Goal: Find specific fact

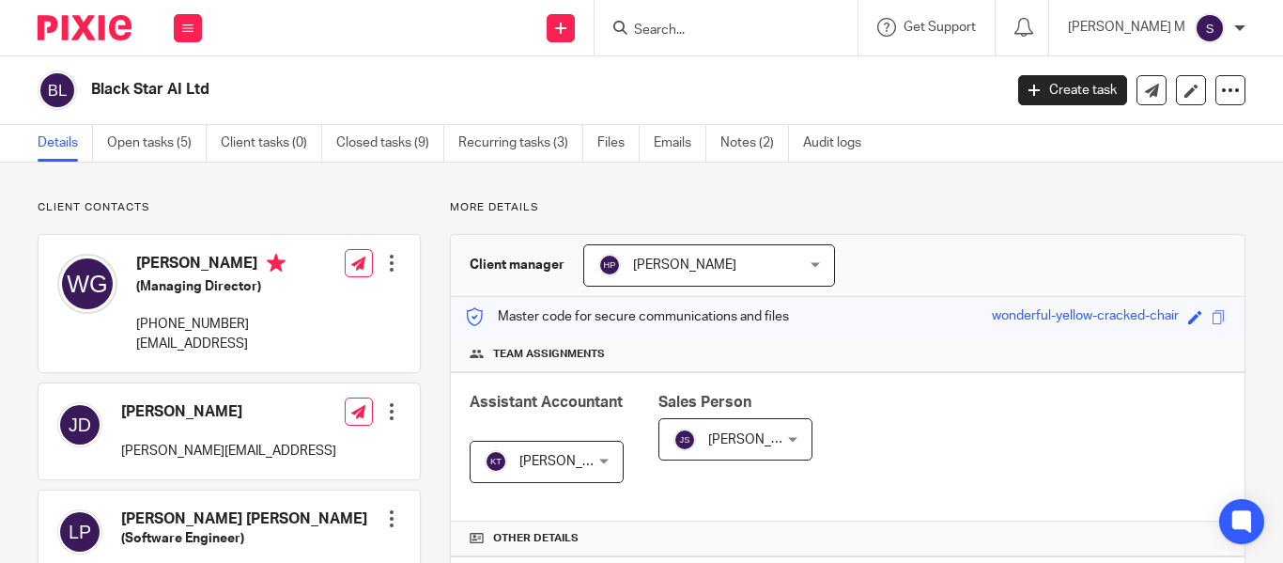
scroll to position [278, 0]
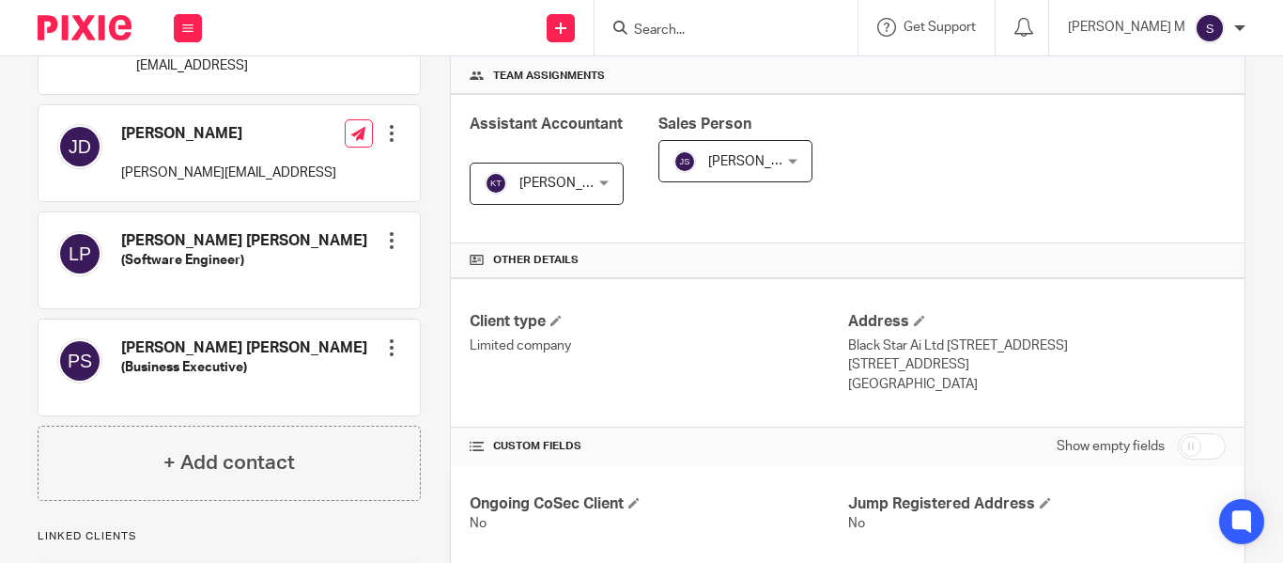
click at [751, 7] on div at bounding box center [726, 27] width 263 height 55
click at [718, 30] on input "Search" at bounding box center [716, 31] width 169 height 17
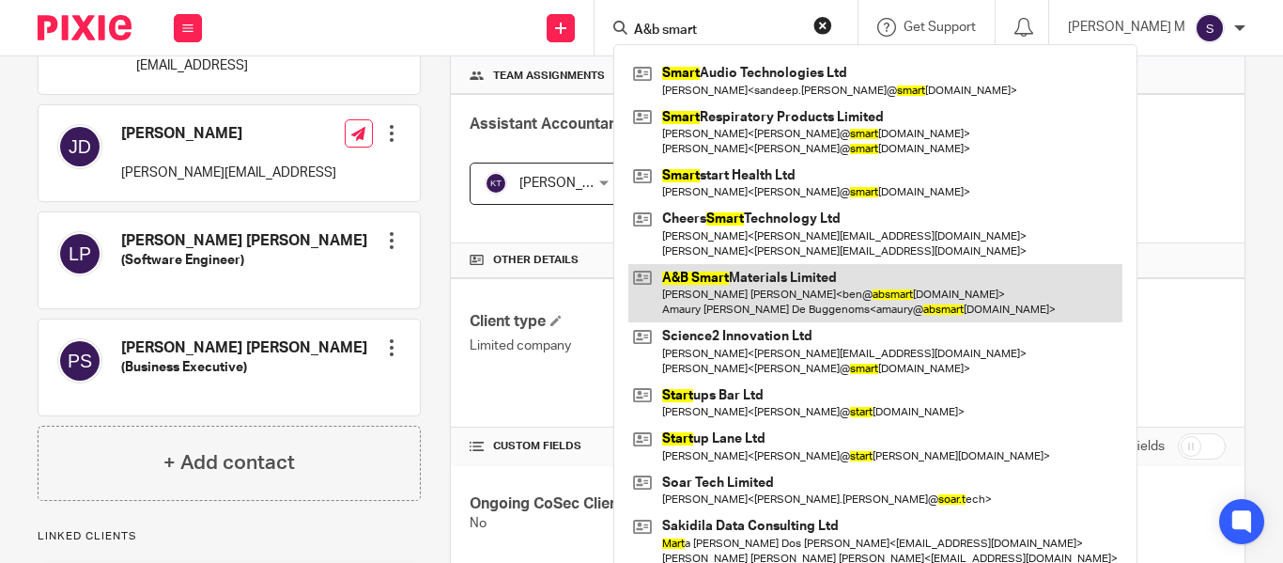
type input "A&b smart"
click at [847, 295] on link at bounding box center [876, 293] width 494 height 58
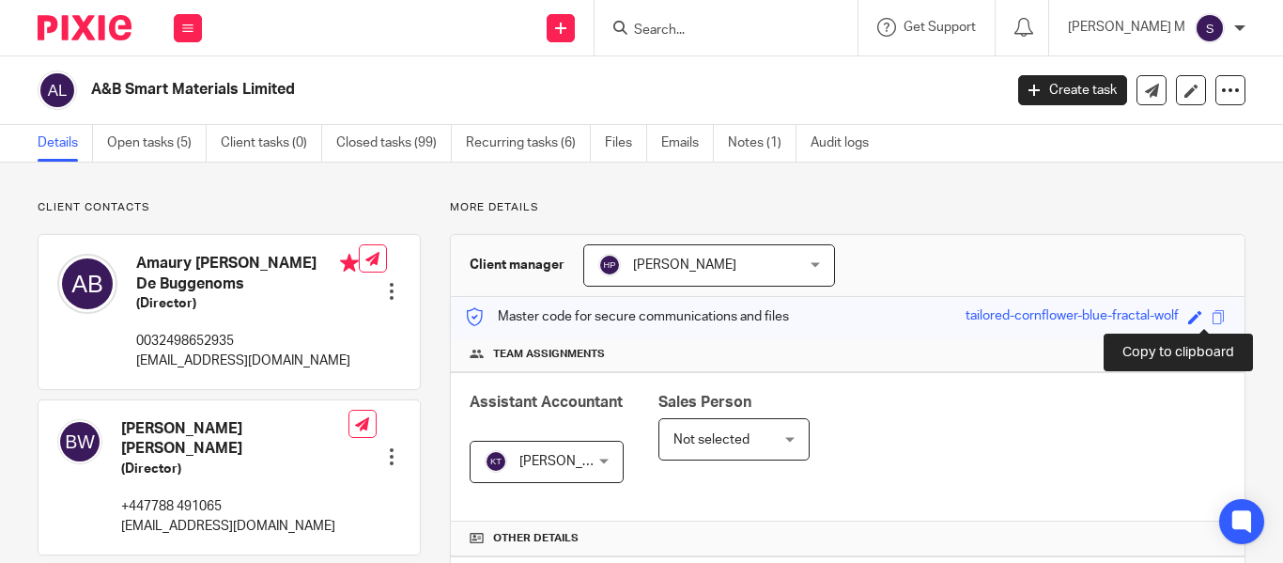
click at [1212, 321] on span at bounding box center [1219, 317] width 14 height 14
click at [279, 92] on h2 "A&B Smart Materials Limited" at bounding box center [451, 90] width 720 height 20
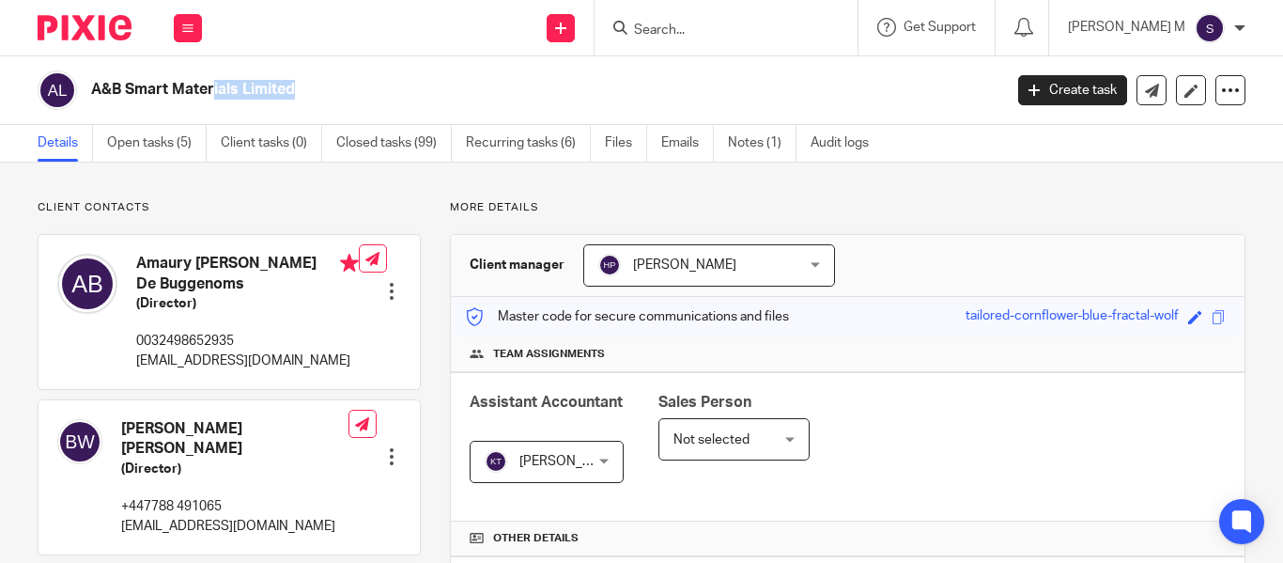
click at [279, 92] on h2 "A&B Smart Materials Limited" at bounding box center [451, 90] width 720 height 20
click at [330, 85] on h2 "A&B Smart Materials Limited" at bounding box center [451, 90] width 720 height 20
click at [740, 30] on input "Search" at bounding box center [716, 31] width 169 height 17
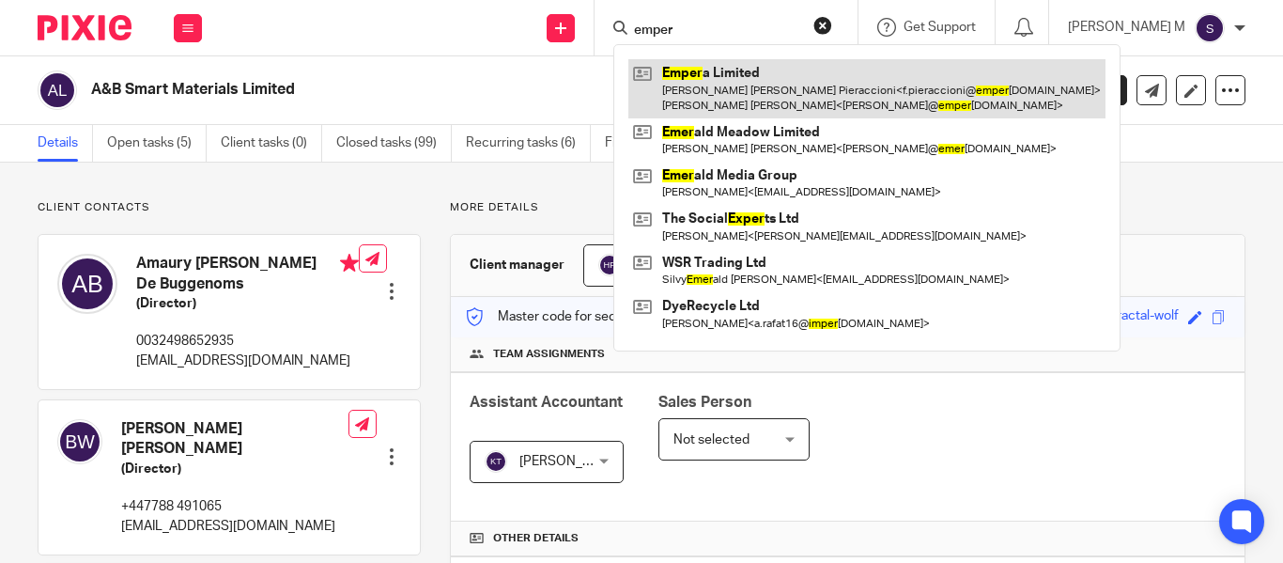
type input "emper"
click at [790, 90] on link at bounding box center [867, 88] width 477 height 58
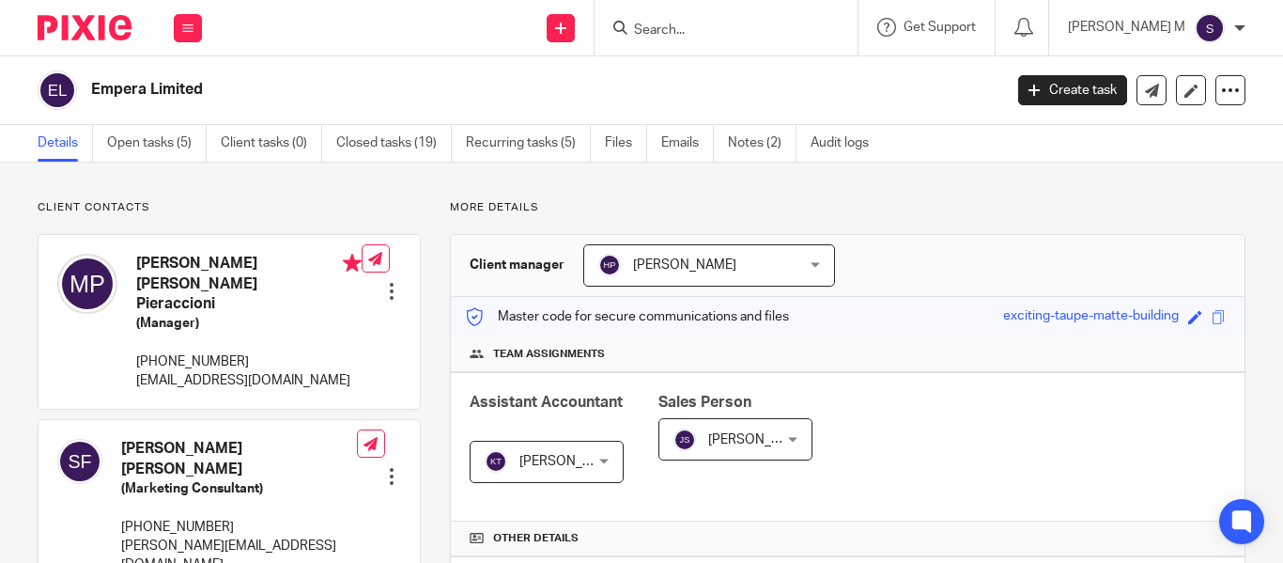
click at [722, 32] on input "Search" at bounding box center [716, 31] width 169 height 17
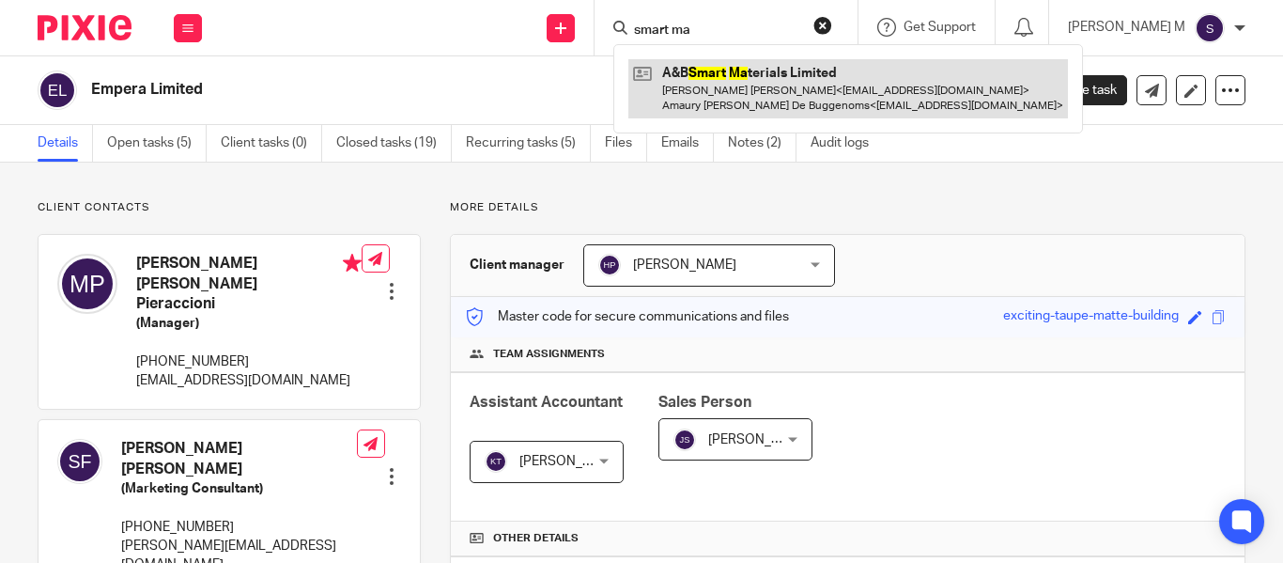
type input "smart ma"
click at [798, 82] on link at bounding box center [849, 88] width 440 height 58
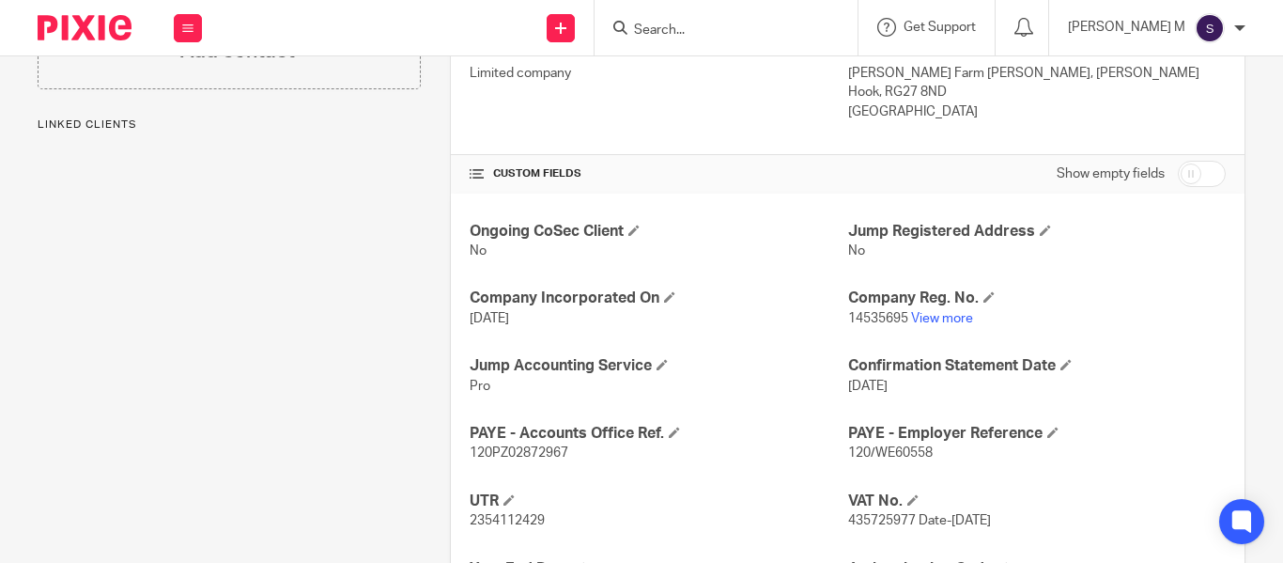
scroll to position [639, 0]
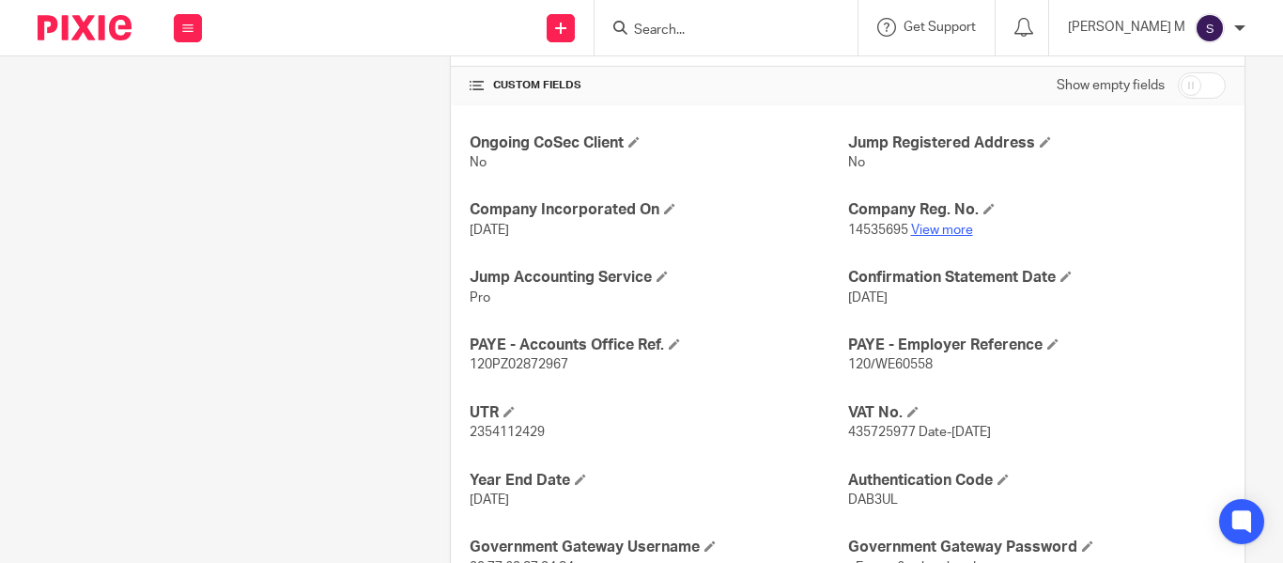
click at [953, 232] on link "View more" at bounding box center [942, 230] width 62 height 13
click at [715, 29] on input "Search" at bounding box center [716, 31] width 169 height 17
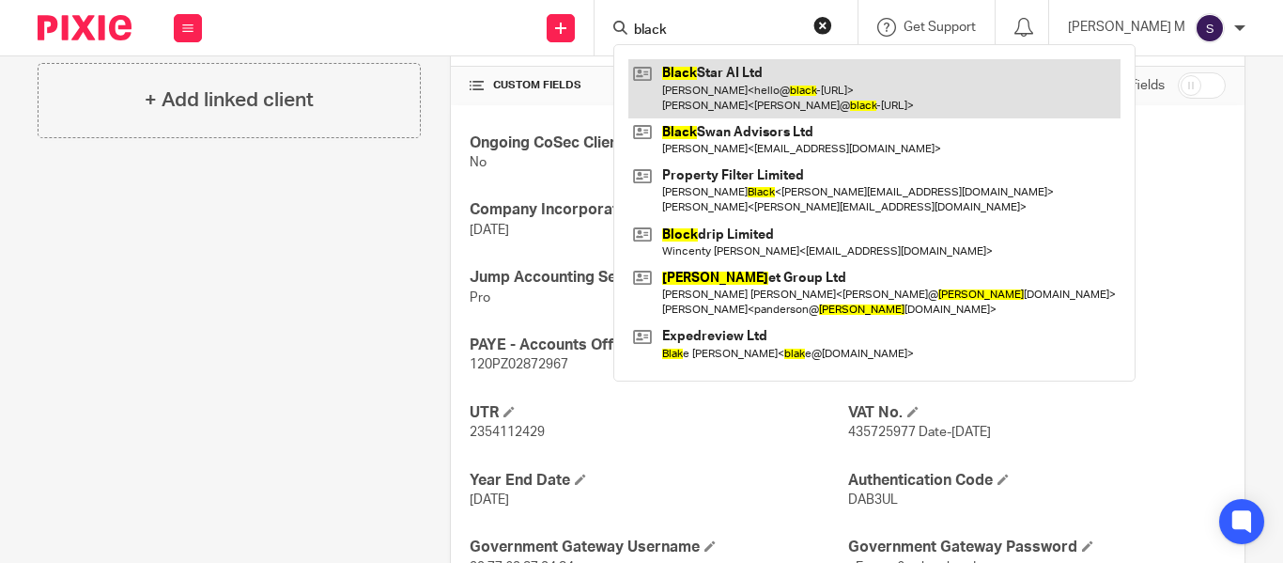
type input "black"
click at [758, 85] on link at bounding box center [875, 88] width 492 height 58
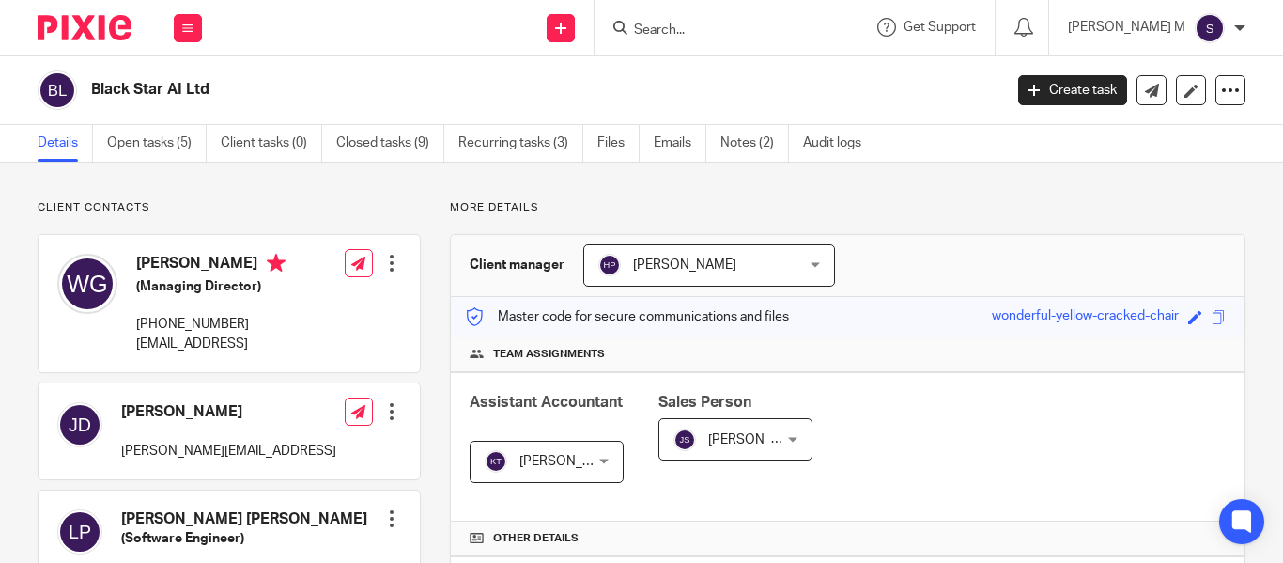
scroll to position [652, 0]
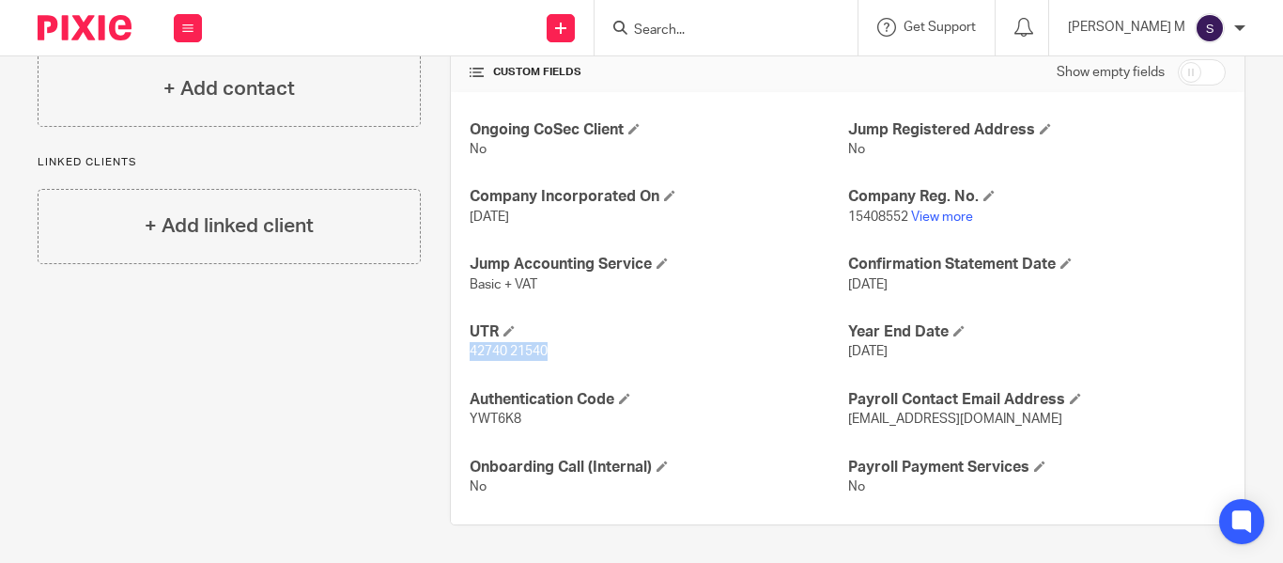
drag, startPoint x: 549, startPoint y: 350, endPoint x: 466, endPoint y: 352, distance: 82.7
click at [470, 352] on p "42740 21540" at bounding box center [659, 351] width 378 height 19
copy span "42740 21540"
click at [583, 333] on h4 "UTR" at bounding box center [659, 332] width 378 height 20
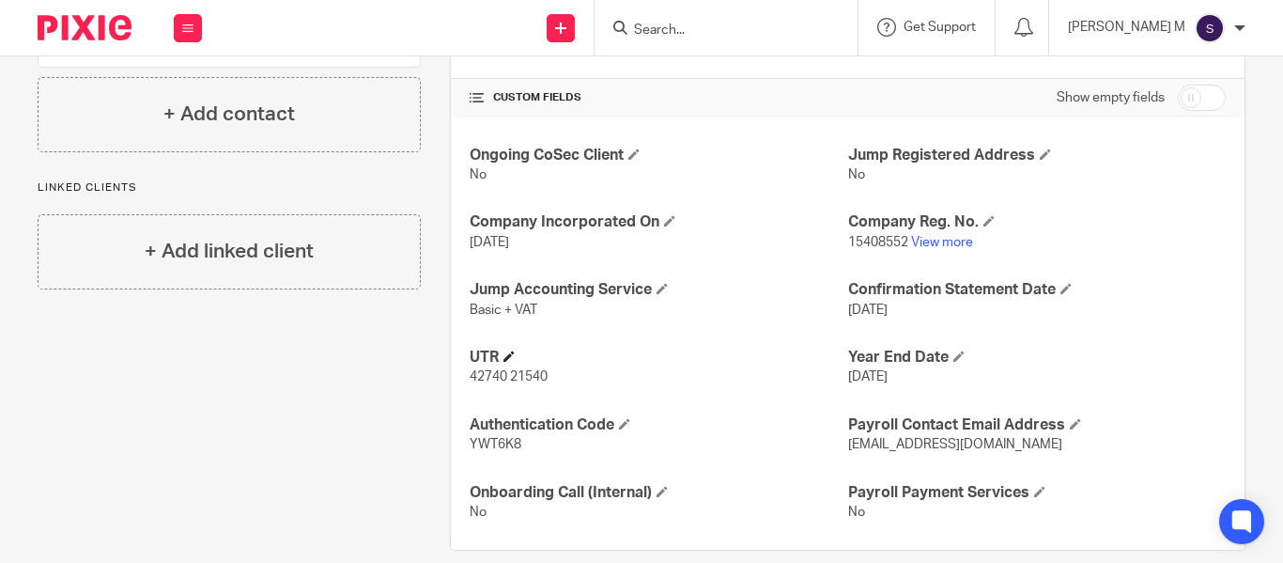
scroll to position [623, 0]
